Goal: Information Seeking & Learning: Find specific fact

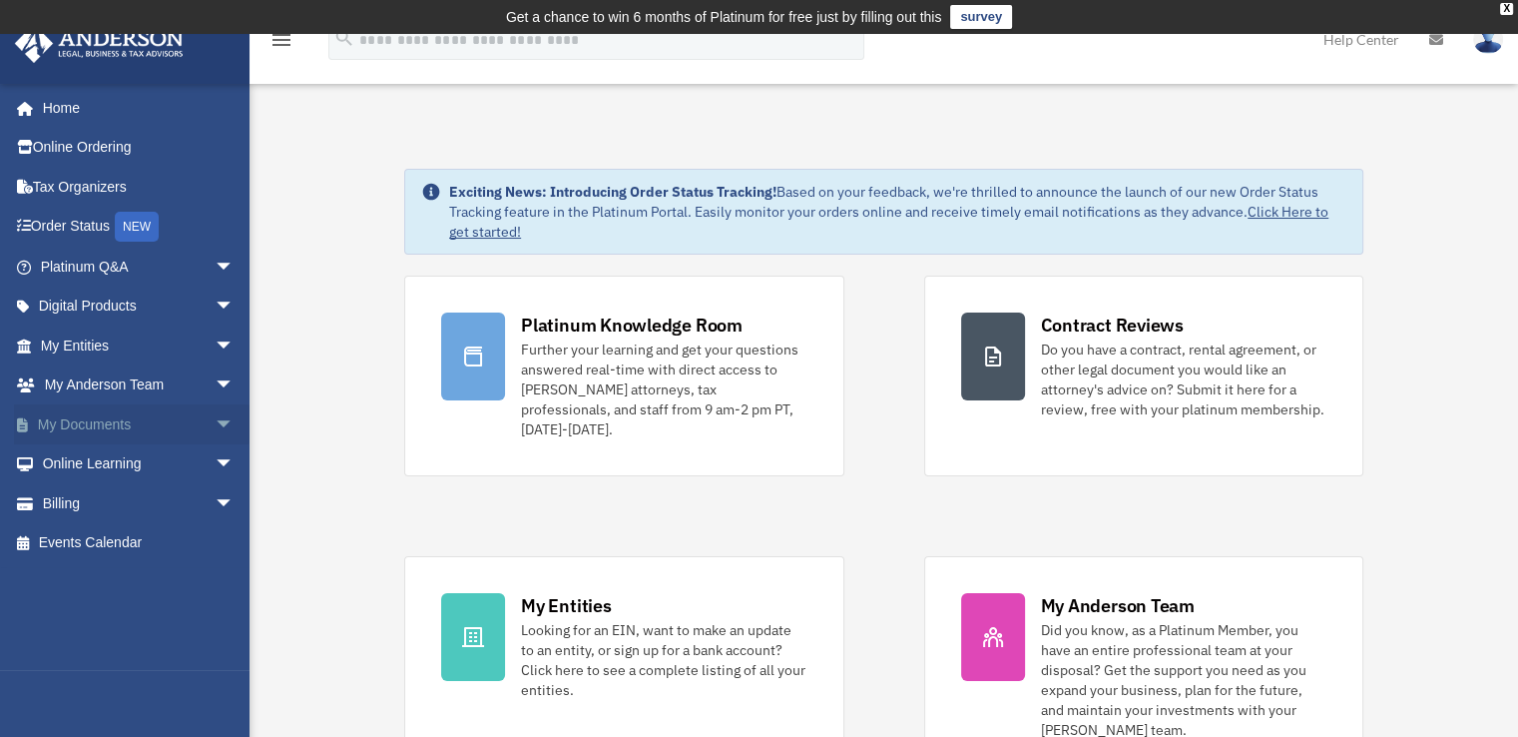
click at [108, 424] on link "My Documents arrow_drop_down" at bounding box center [139, 424] width 251 height 40
click at [215, 418] on span "arrow_drop_down" at bounding box center [235, 424] width 40 height 41
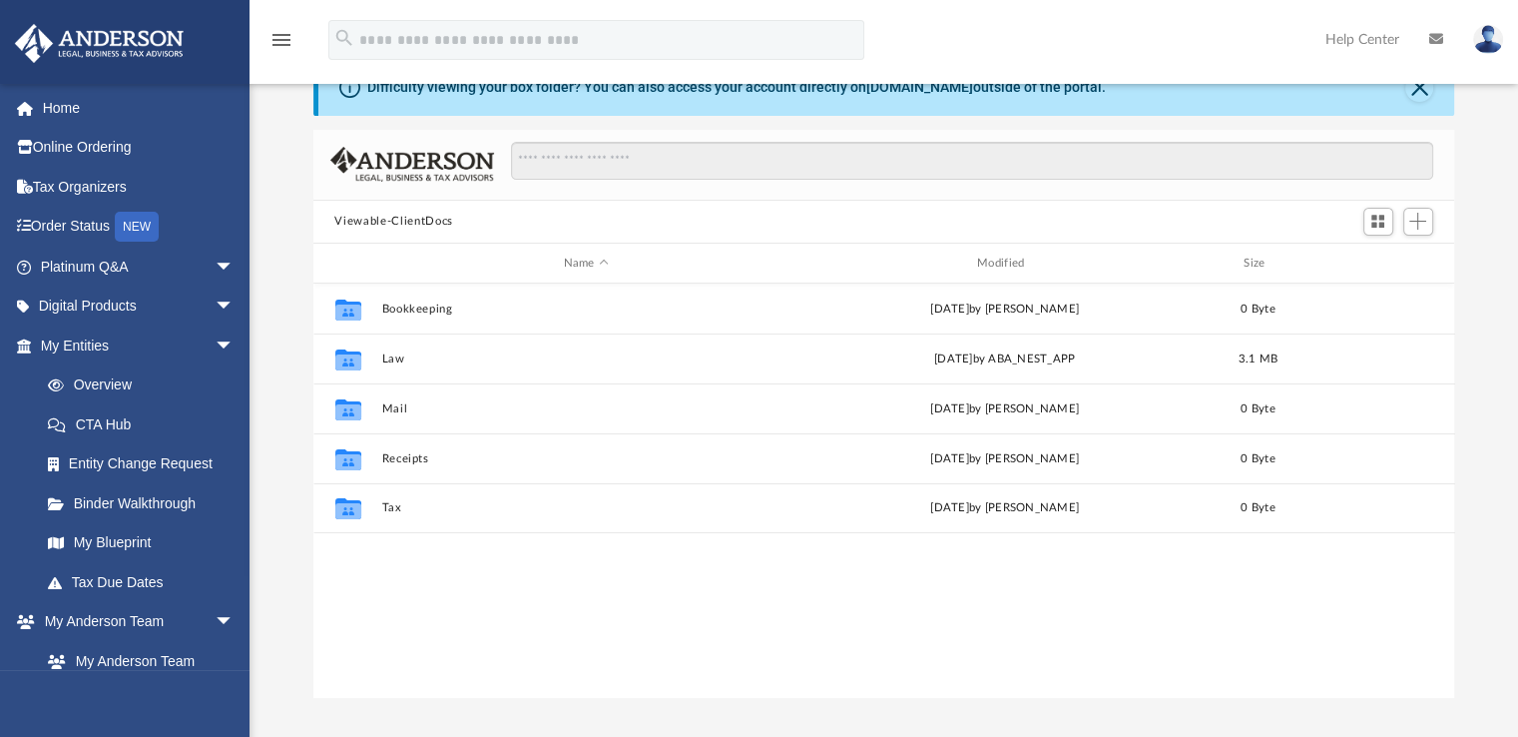
scroll to position [100, 0]
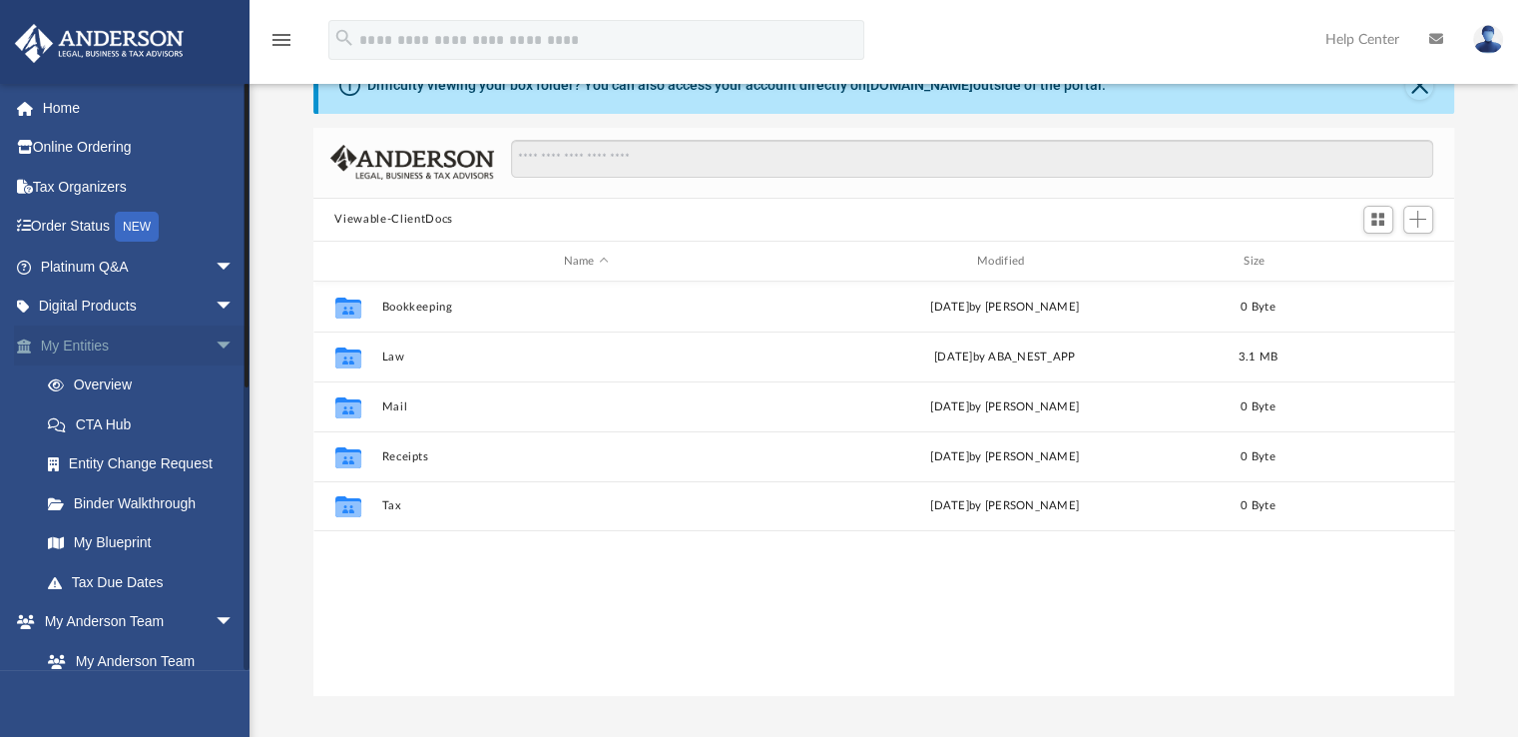
click at [215, 342] on span "arrow_drop_down" at bounding box center [235, 345] width 40 height 41
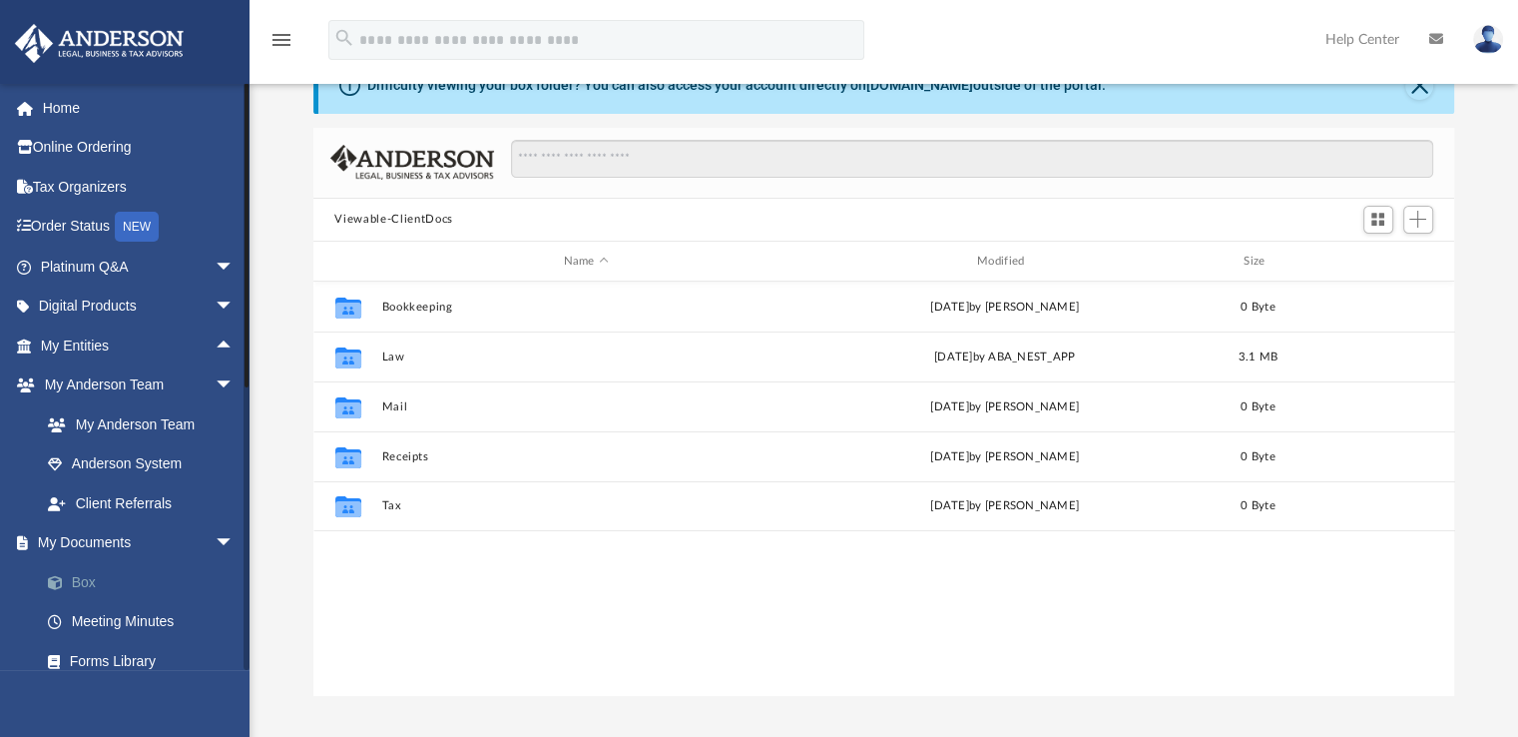
click at [87, 577] on link "Box" at bounding box center [146, 582] width 237 height 40
click at [85, 576] on link "Box" at bounding box center [146, 582] width 237 height 40
click at [488, 603] on div "Collaborated Folder Bookkeeping Mon Jun 16 2025 by Charles Rogler 0 Byte Collab…" at bounding box center [884, 487] width 1142 height 413
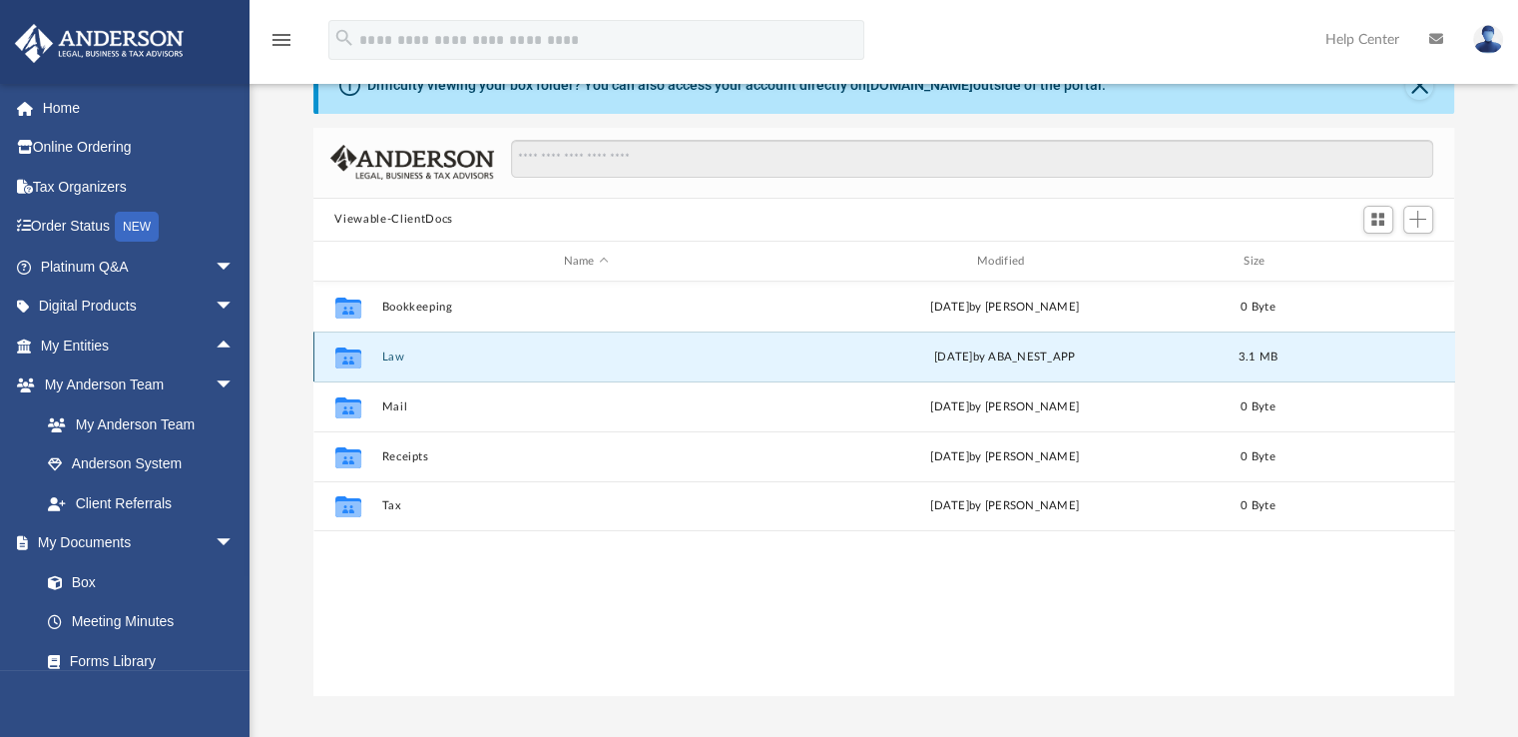
click at [389, 355] on button "Law" at bounding box center [585, 356] width 409 height 13
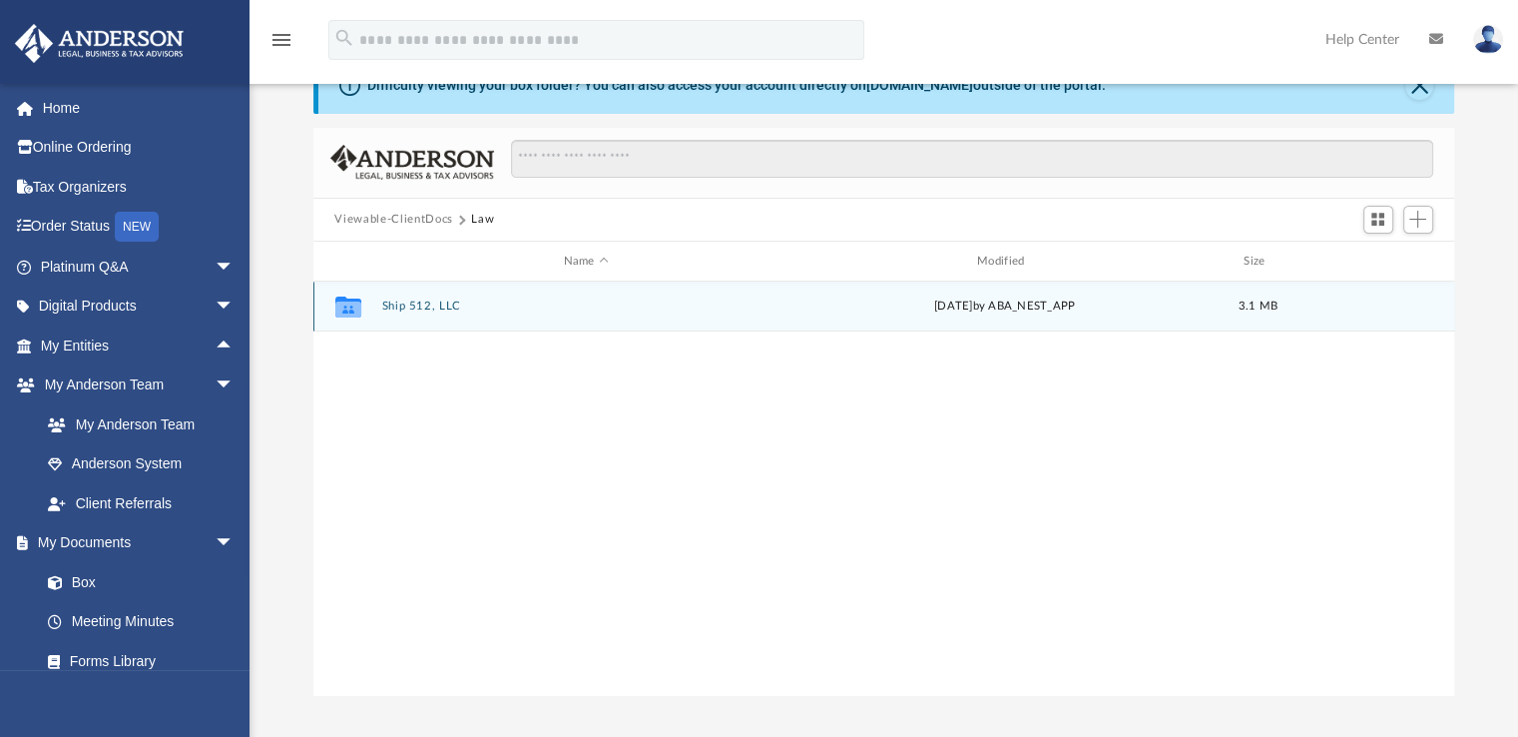
click at [429, 289] on div "Collaborated Folder Ship 512, LLC Wed Jul 16 2025 by ABA_NEST_APP 3.1 MB" at bounding box center [884, 306] width 1142 height 50
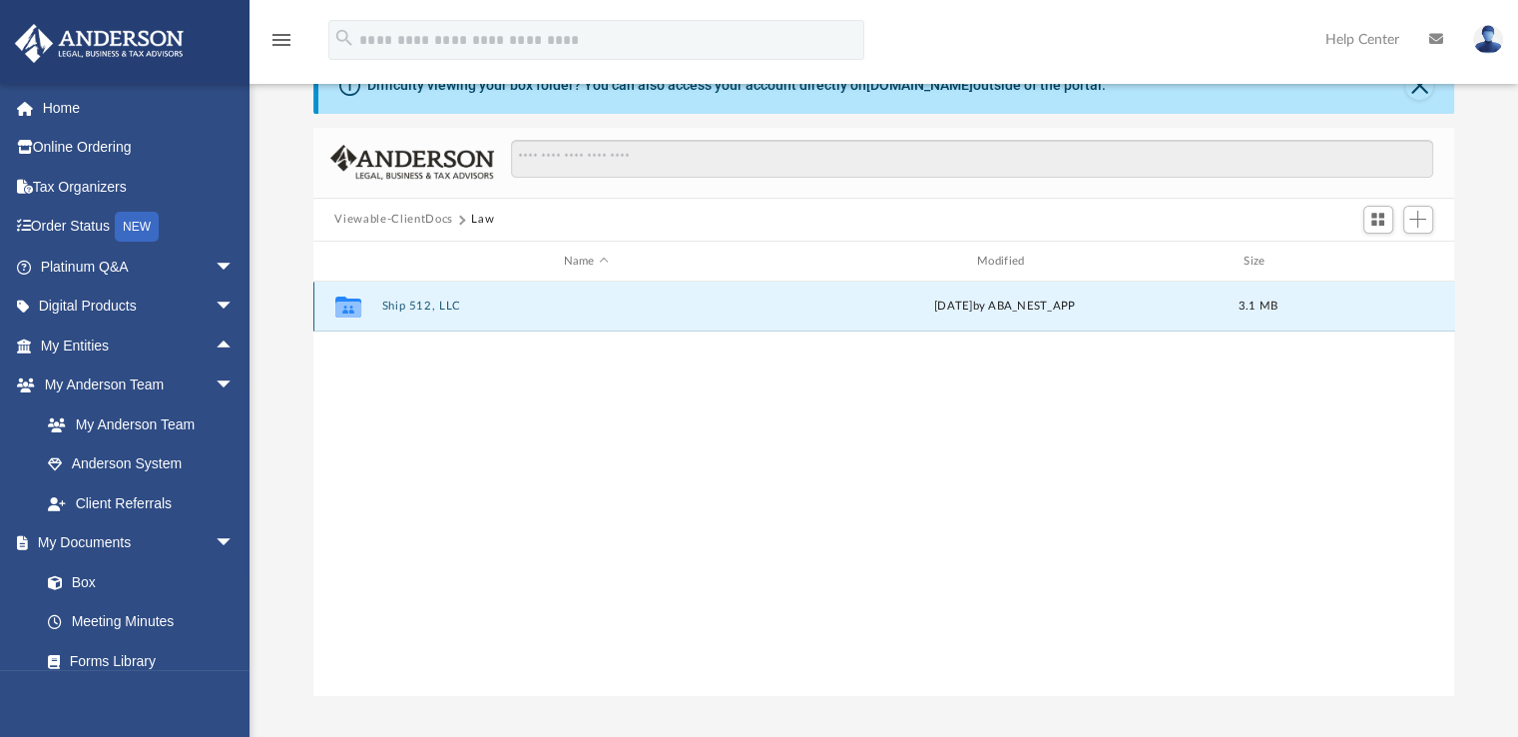
click at [427, 304] on button "Ship 512, LLC" at bounding box center [585, 306] width 409 height 13
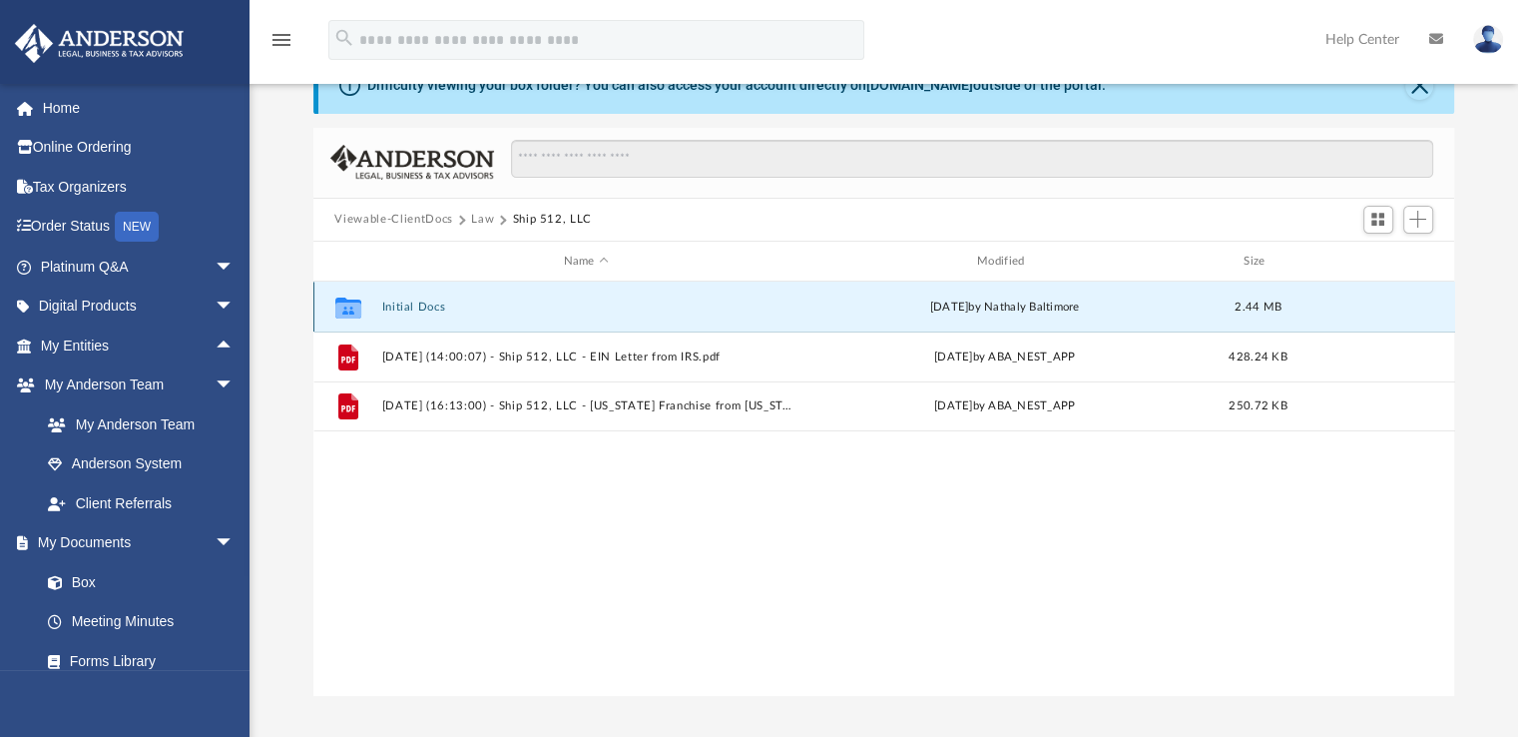
click at [419, 302] on button "Initial Docs" at bounding box center [585, 306] width 409 height 13
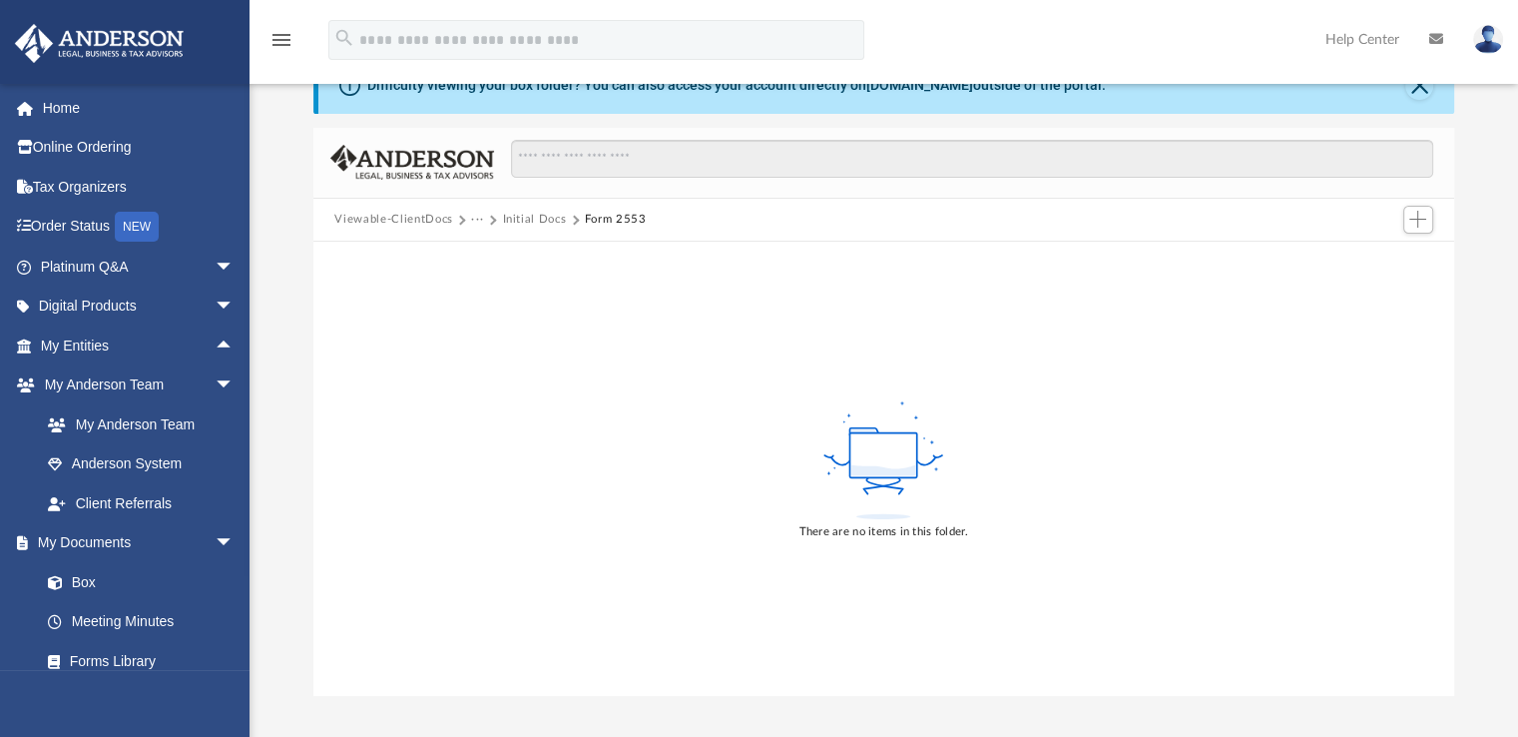
click at [552, 218] on button "Initial Docs" at bounding box center [534, 220] width 64 height 18
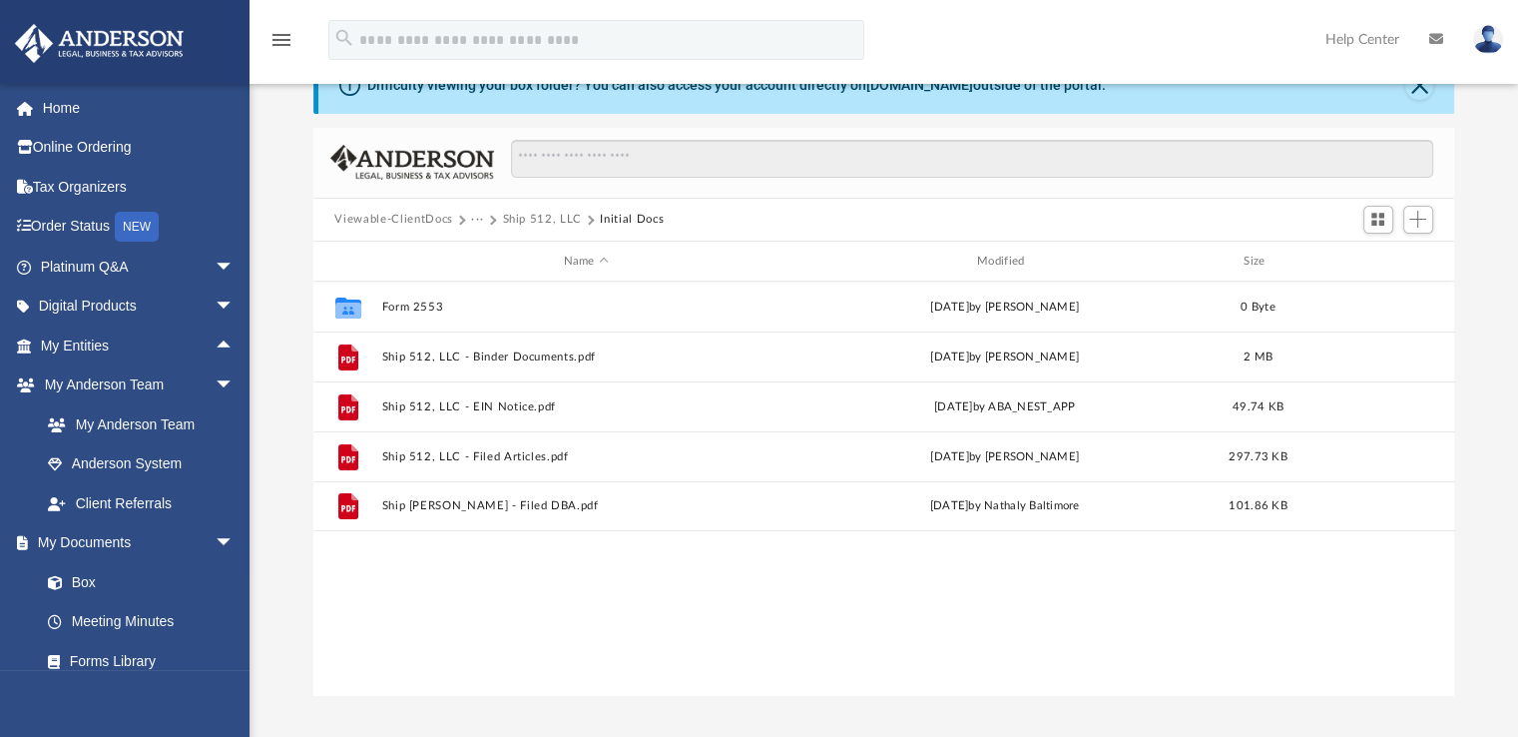
scroll to position [438, 1126]
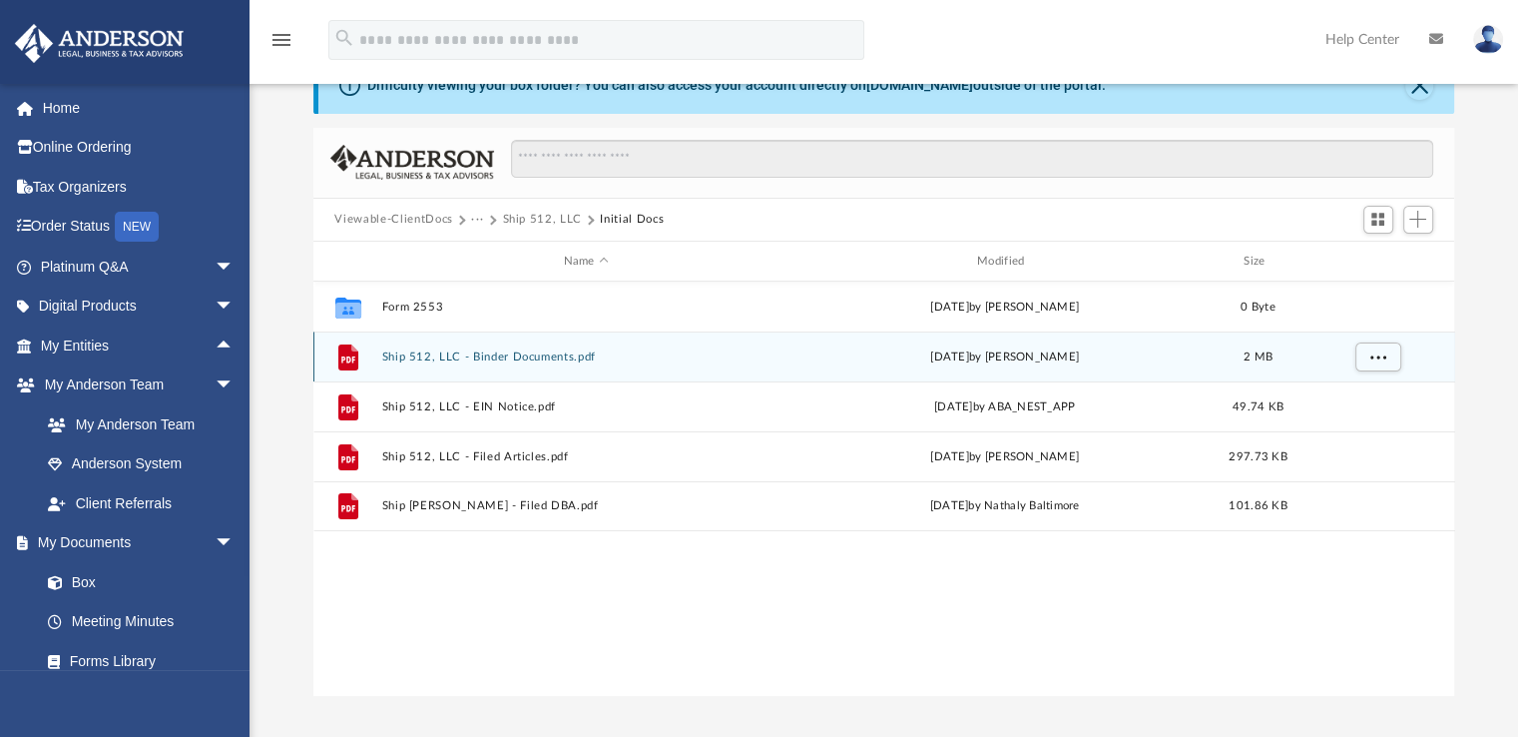
click at [545, 350] on button "Ship 512, LLC - Binder Documents.pdf" at bounding box center [585, 356] width 409 height 13
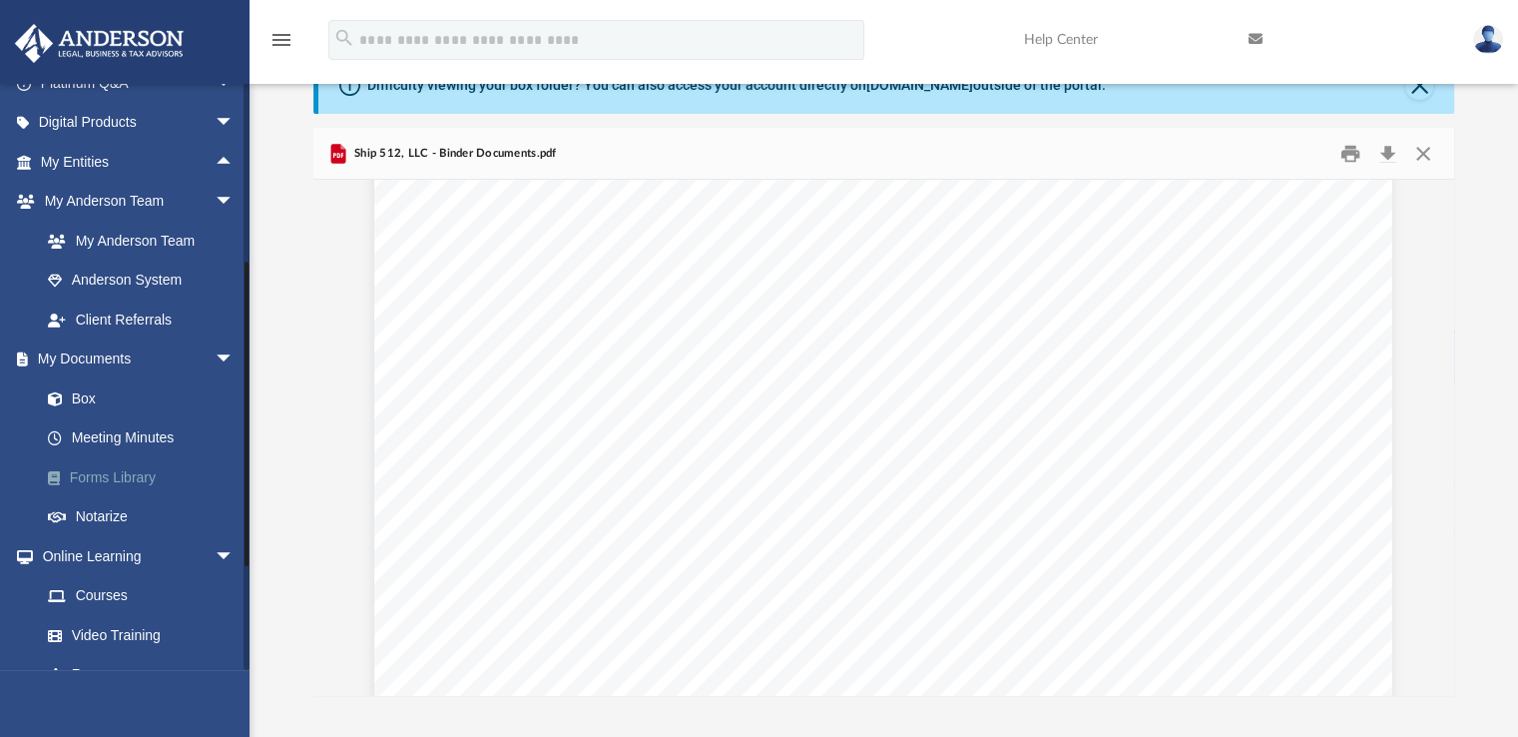
scroll to position [186, 0]
click at [120, 356] on link "My Documents arrow_drop_down" at bounding box center [139, 357] width 251 height 40
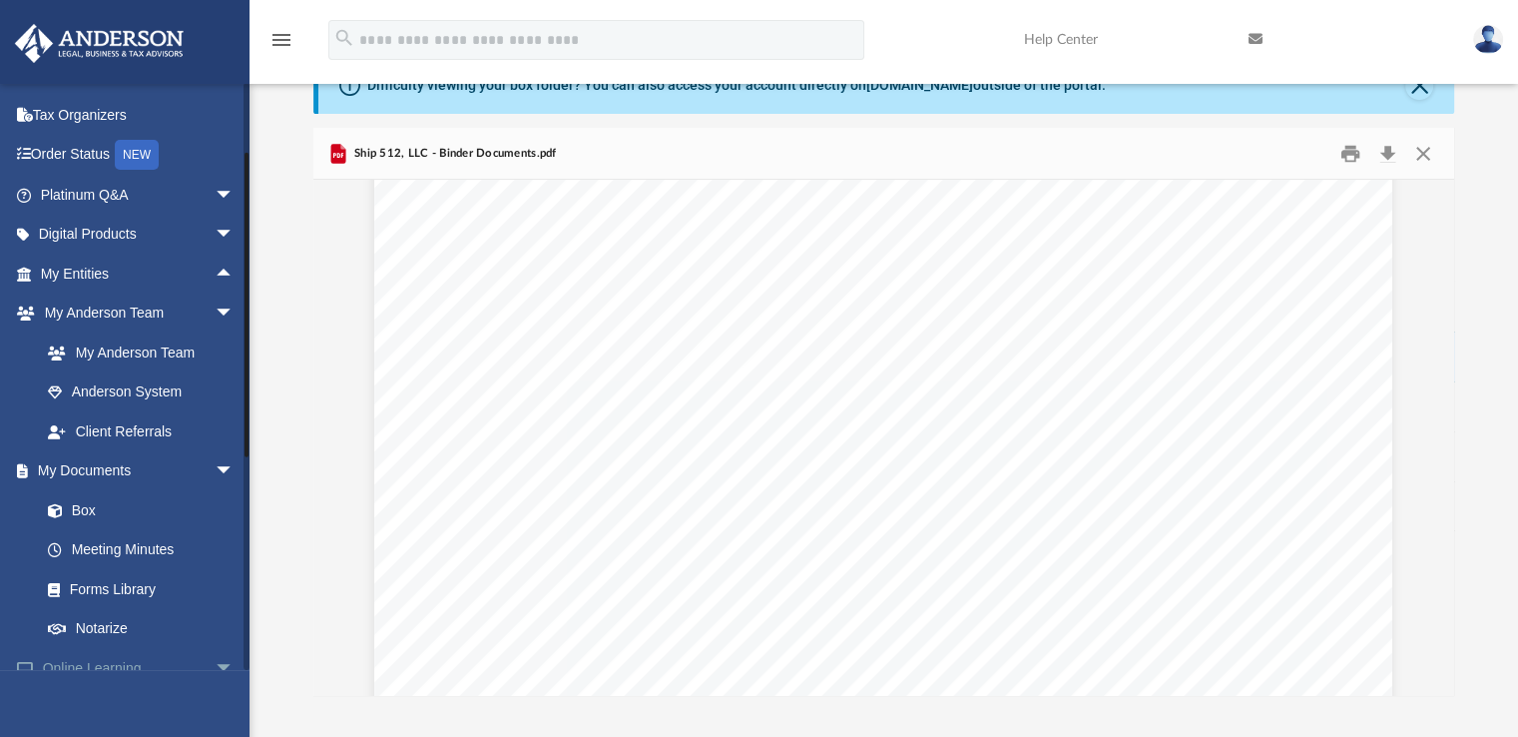
scroll to position [20, 0]
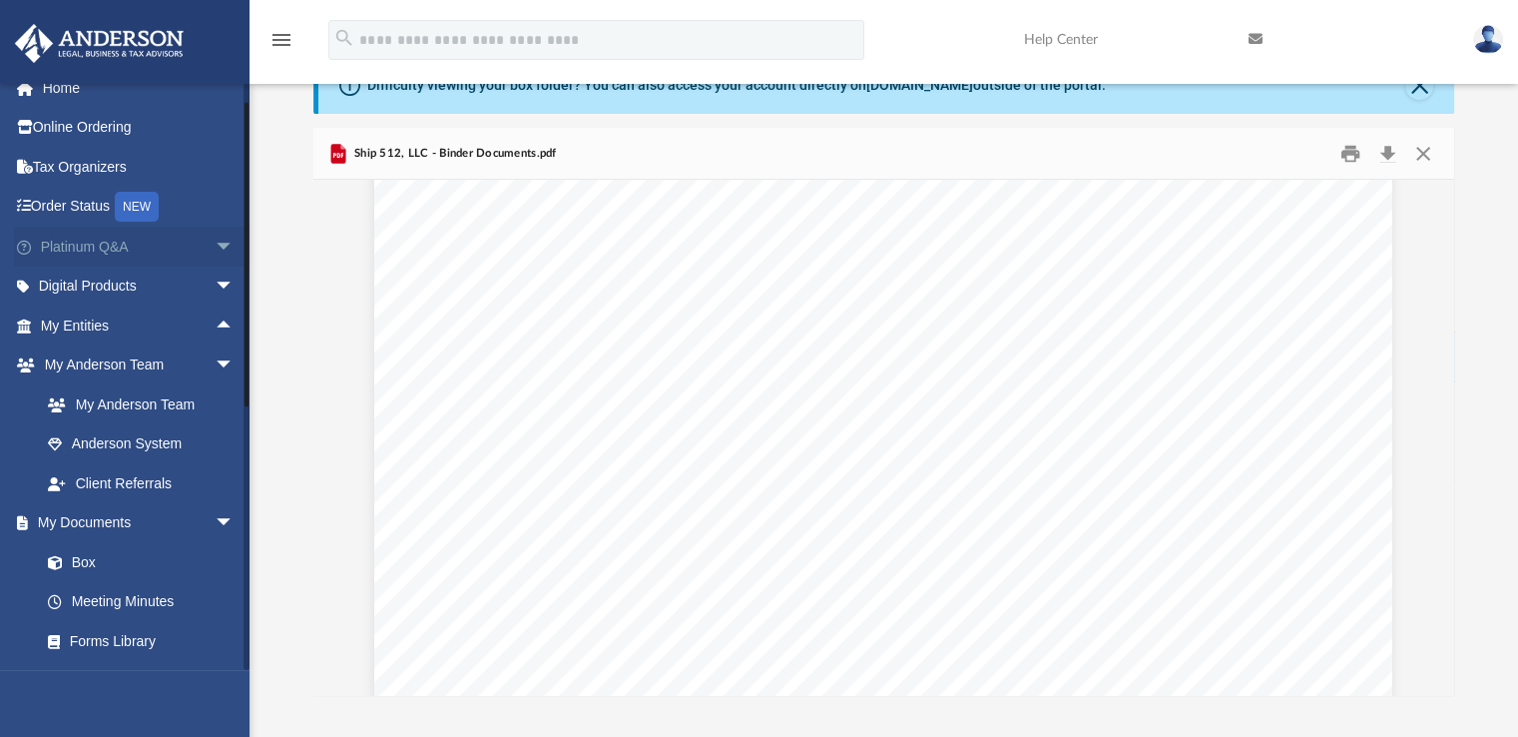
click at [124, 251] on link "Platinum Q&A arrow_drop_down" at bounding box center [139, 247] width 251 height 40
click at [218, 246] on span "arrow_drop_down" at bounding box center [235, 247] width 40 height 41
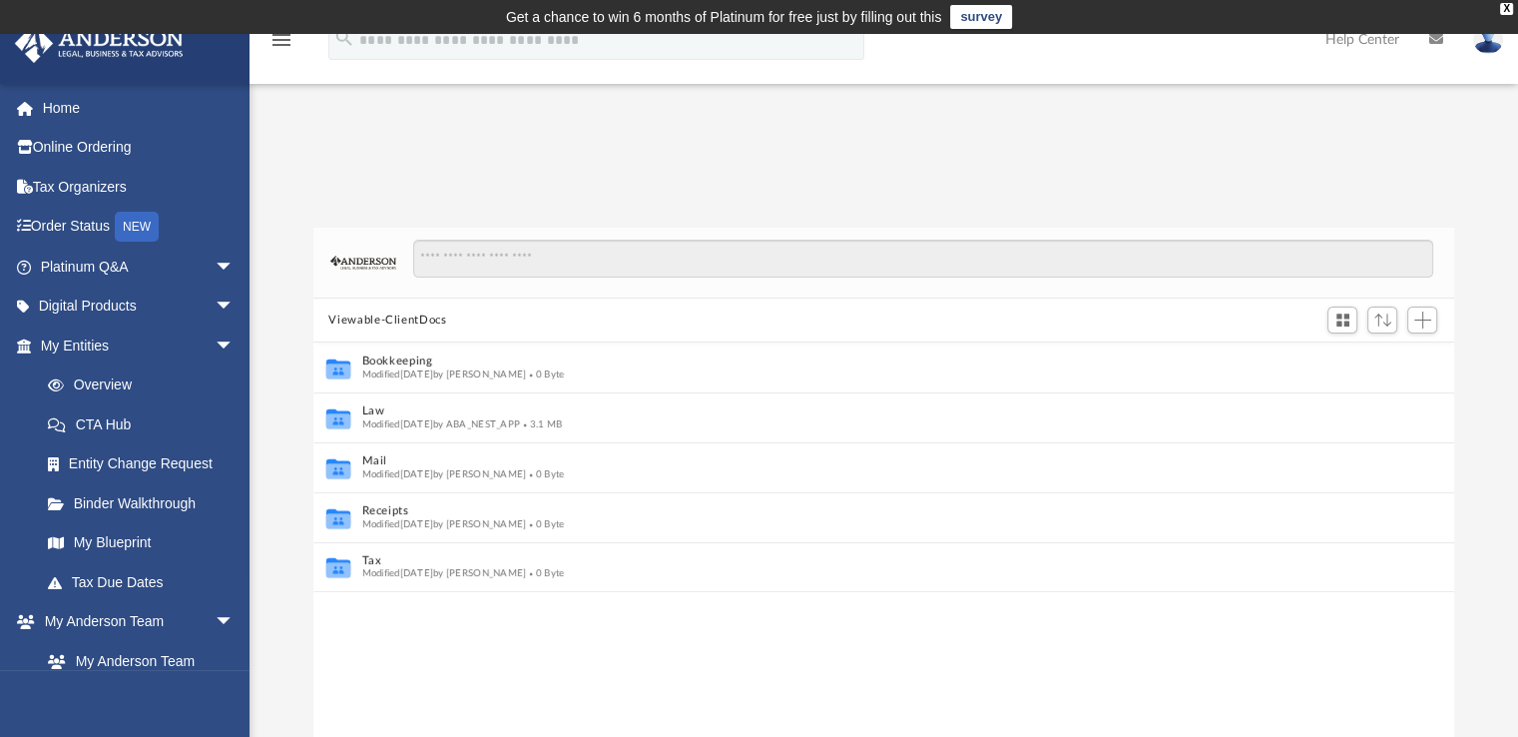
scroll to position [16, 16]
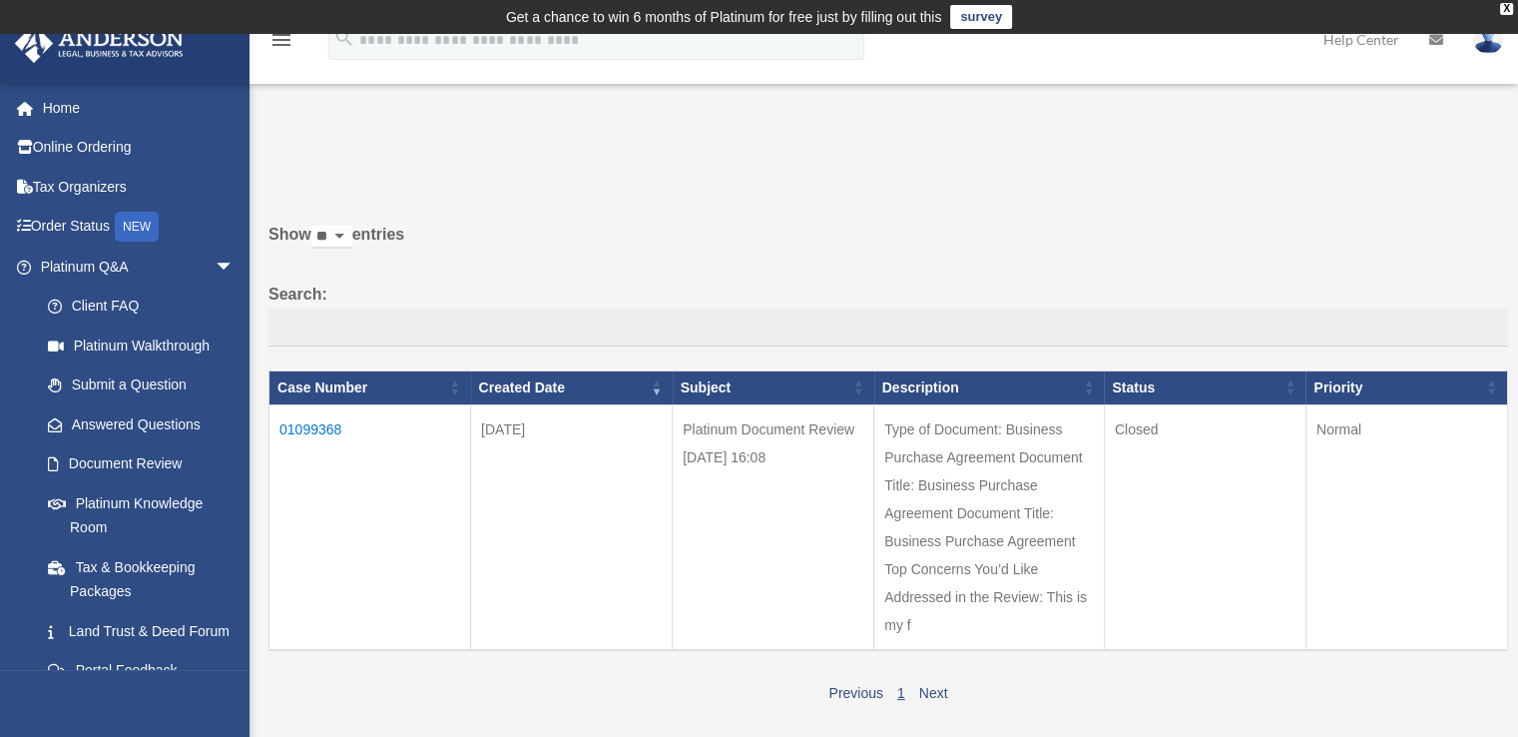
click at [313, 421] on td "01099368" at bounding box center [370, 527] width 202 height 246
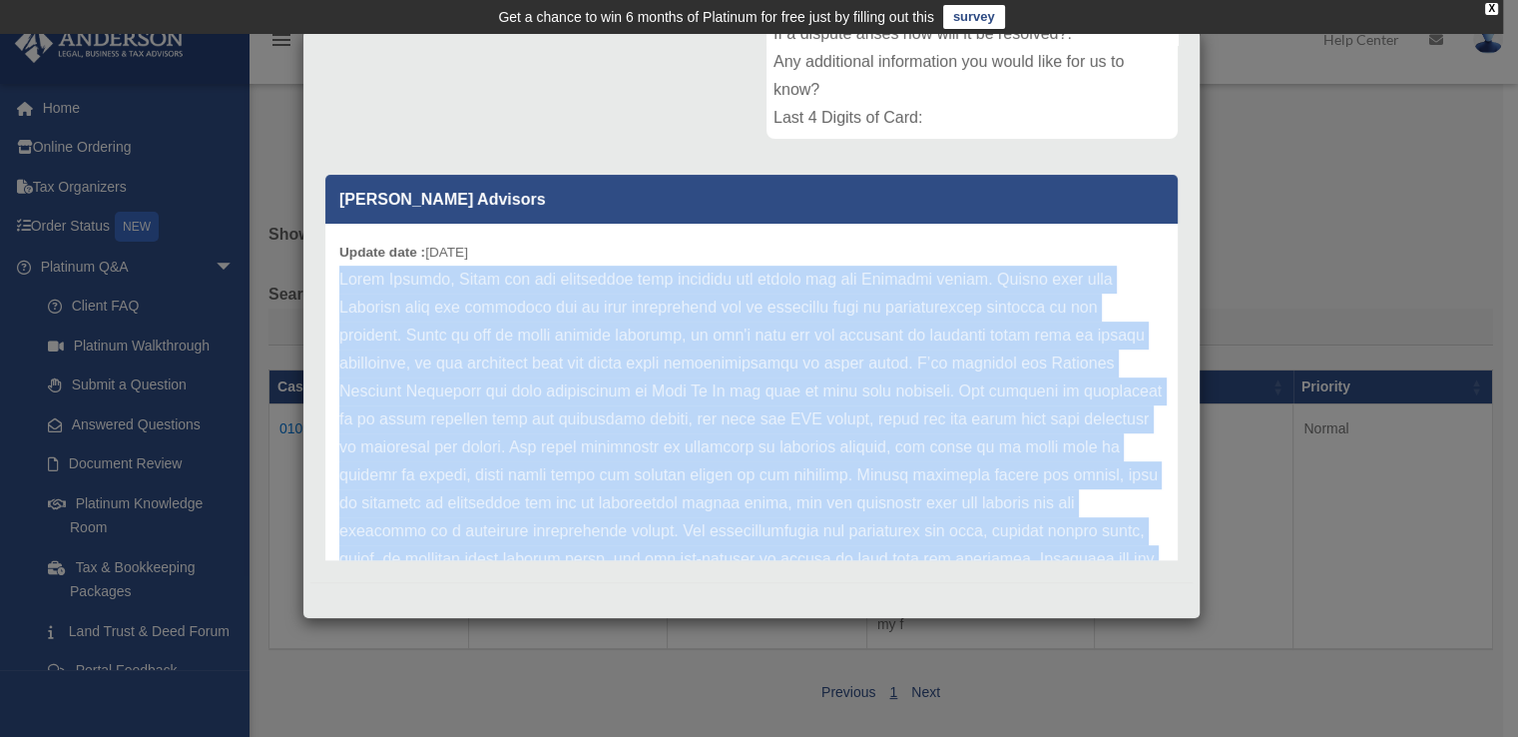
drag, startPoint x: 978, startPoint y: 504, endPoint x: 339, endPoint y: 266, distance: 681.9
click at [339, 266] on p at bounding box center [751, 461] width 824 height 391
copy p "Lorem Ipsumdo, Sitam con adi elitseddoe temp incididu utl etdolo mag ali Enimad…"
